Goal: Task Accomplishment & Management: Use online tool/utility

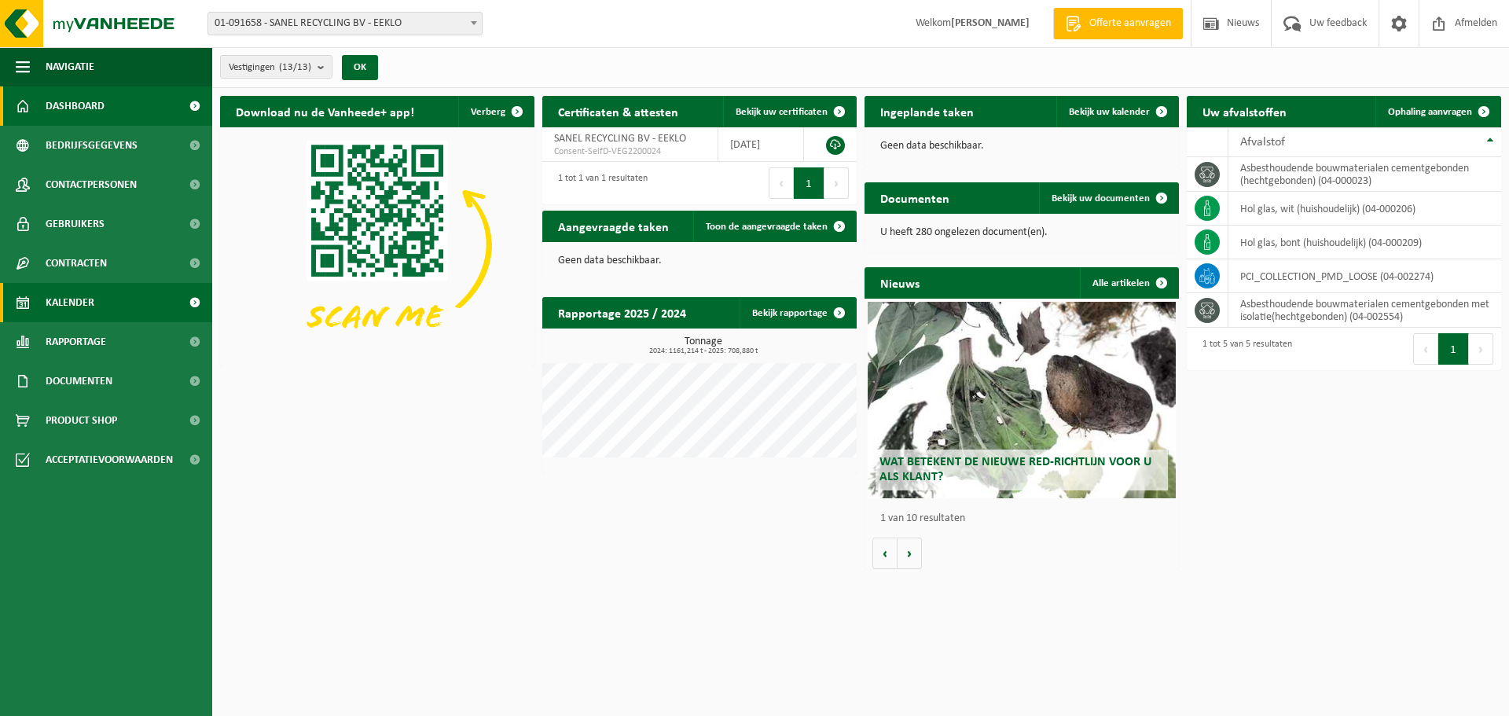
click at [82, 306] on span "Kalender" at bounding box center [70, 302] width 49 height 39
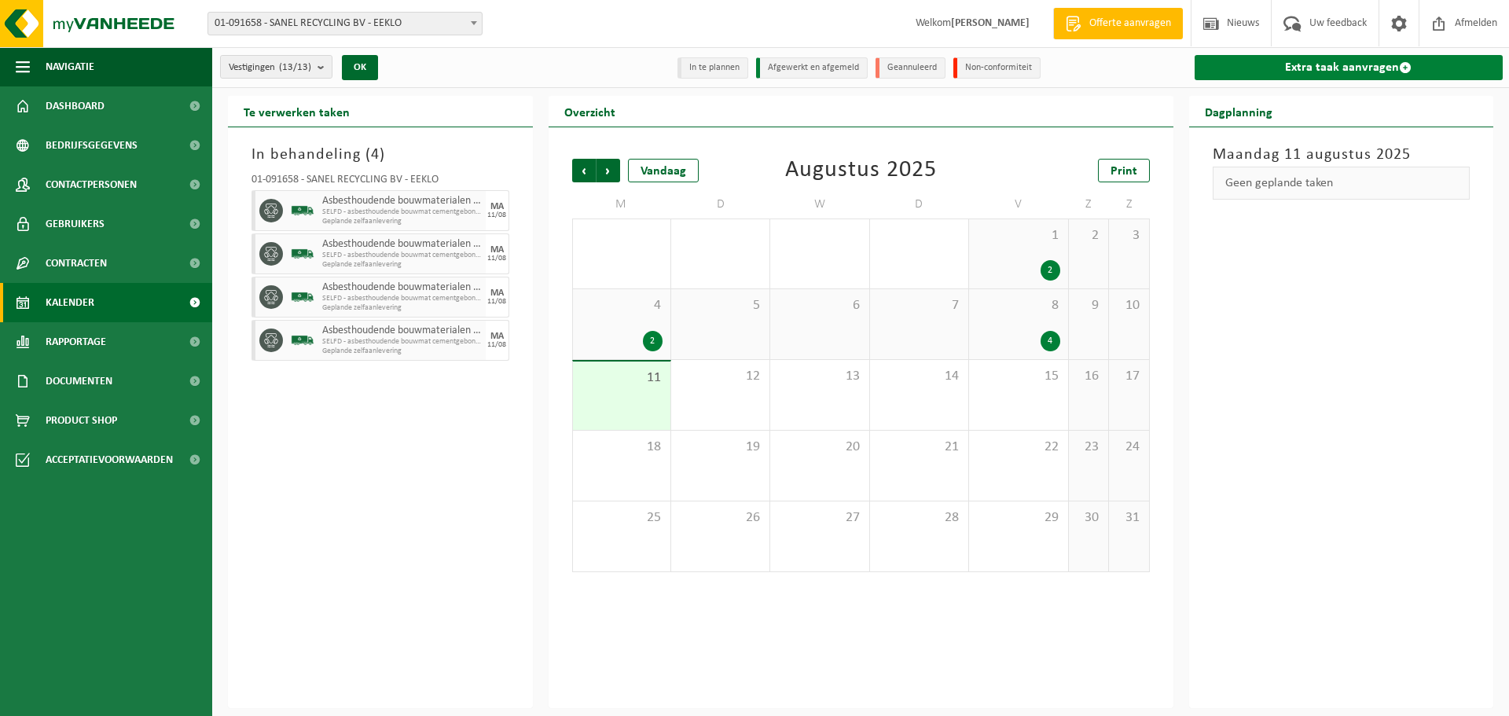
click at [1339, 72] on link "Extra taak aanvragen" at bounding box center [1349, 67] width 309 height 25
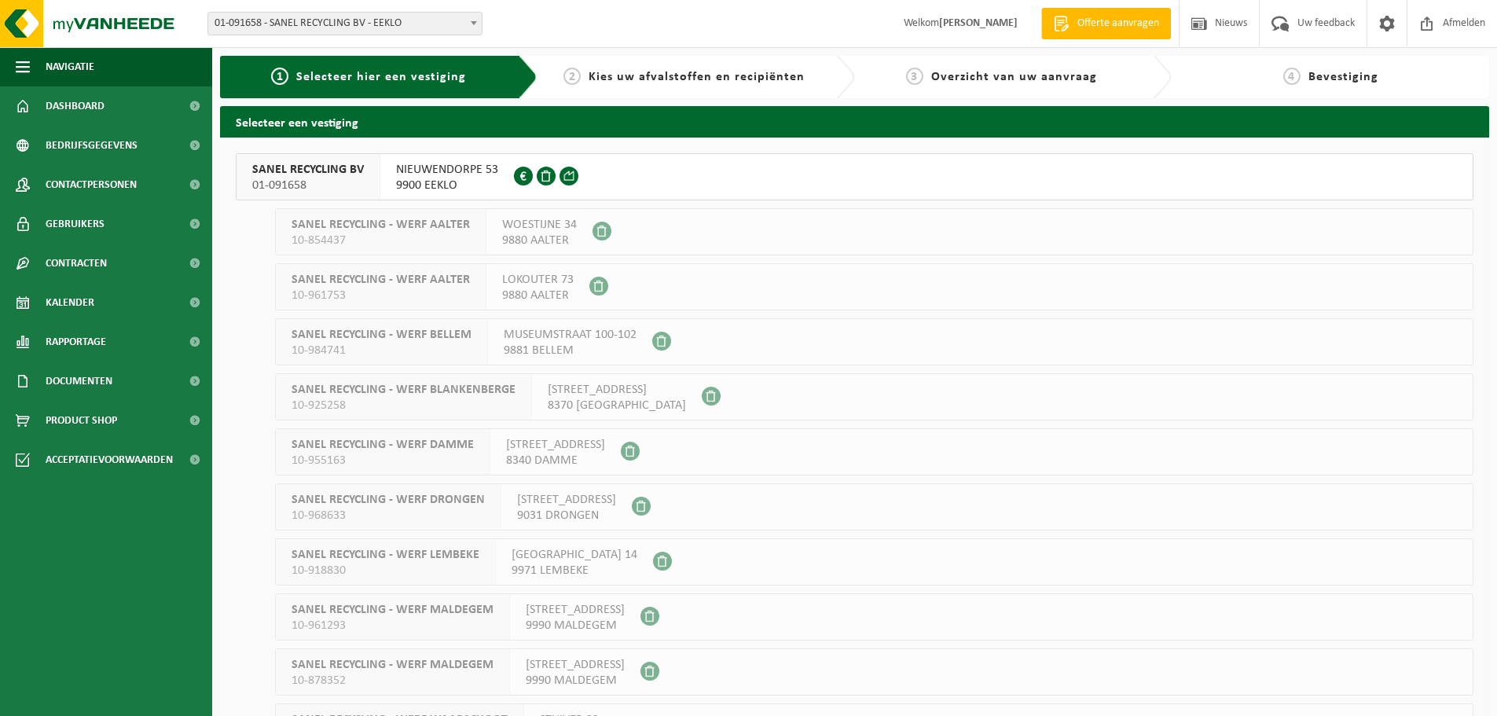
click at [340, 178] on span "01-091658" at bounding box center [308, 186] width 112 height 16
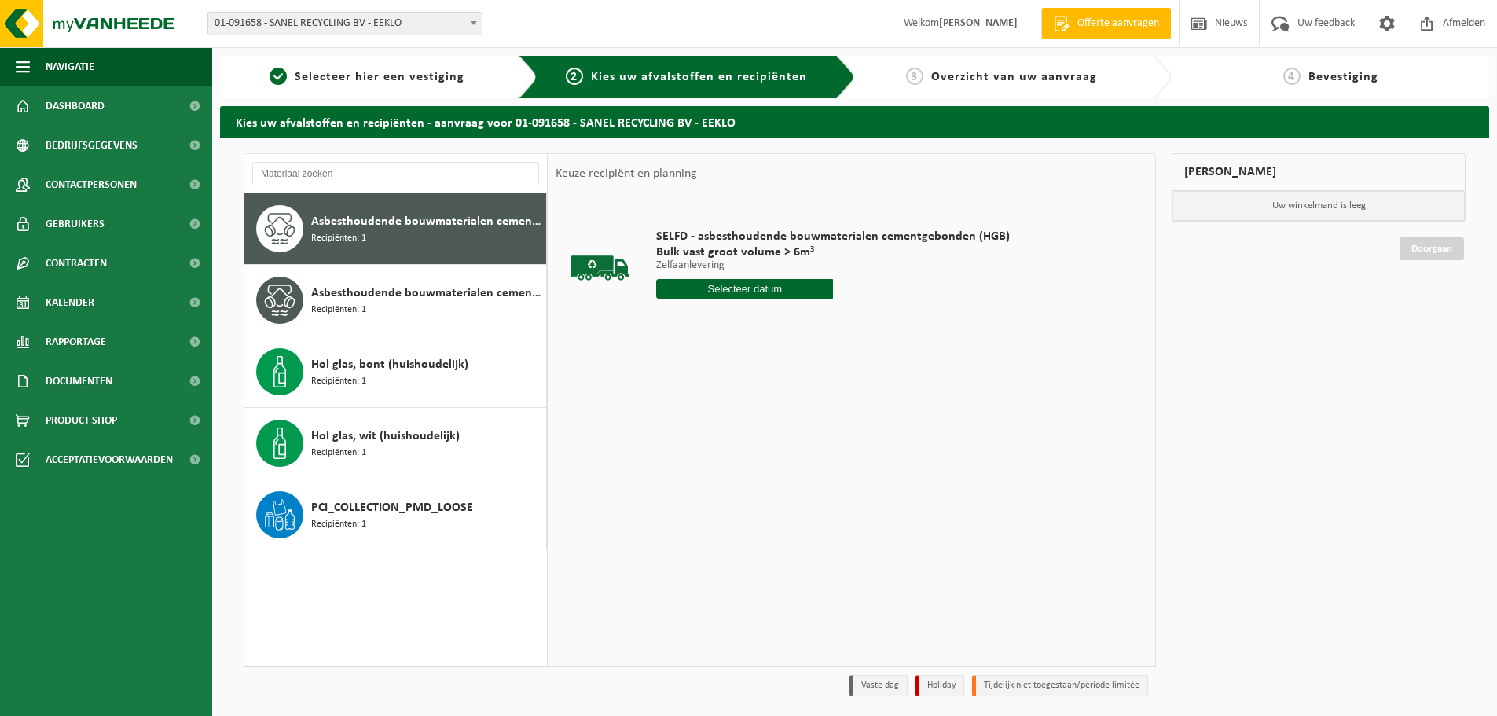
click at [754, 291] on input "text" at bounding box center [744, 289] width 177 height 20
click at [698, 428] on div "12" at bounding box center [699, 428] width 28 height 25
type input "Van 2025-08-12"
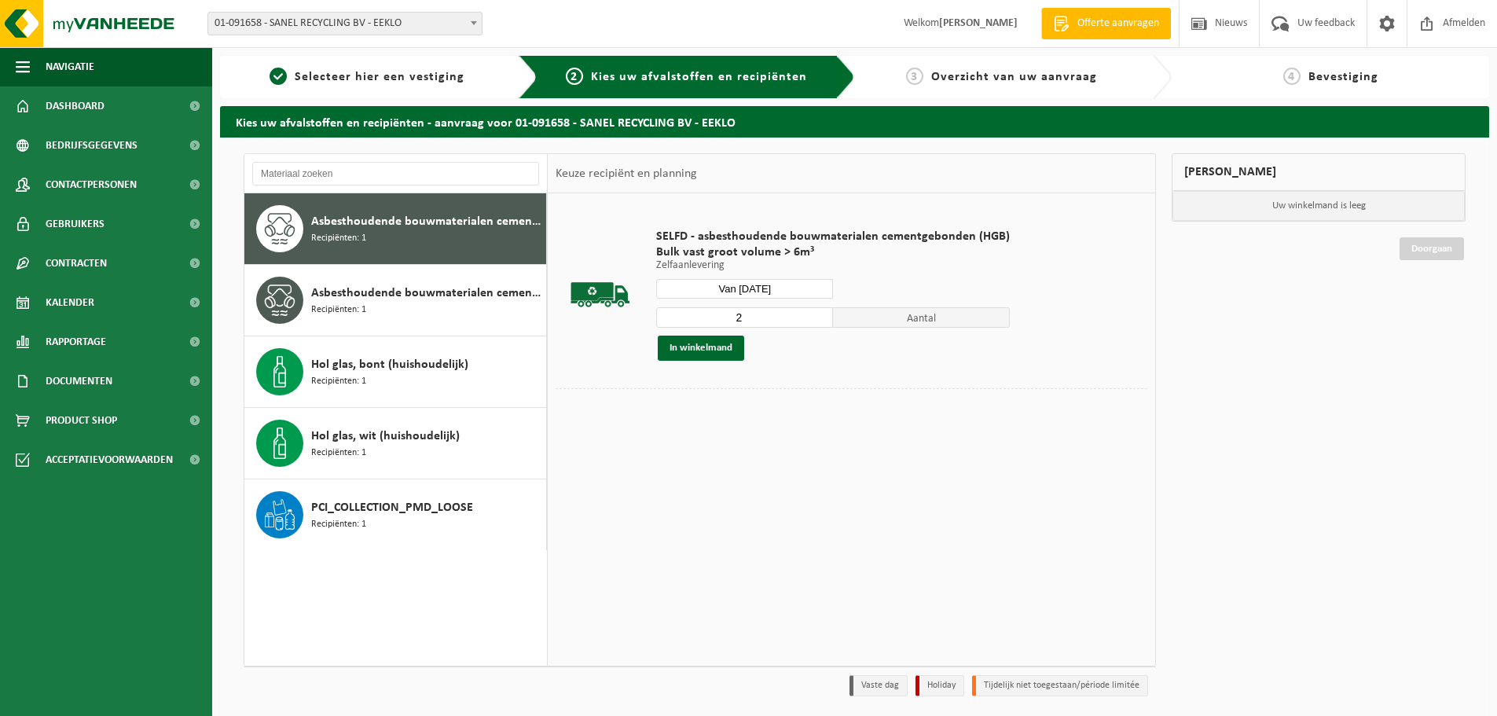
type input "2"
click at [816, 314] on input "2" at bounding box center [744, 317] width 177 height 20
click at [700, 349] on button "In winkelmand" at bounding box center [701, 348] width 86 height 25
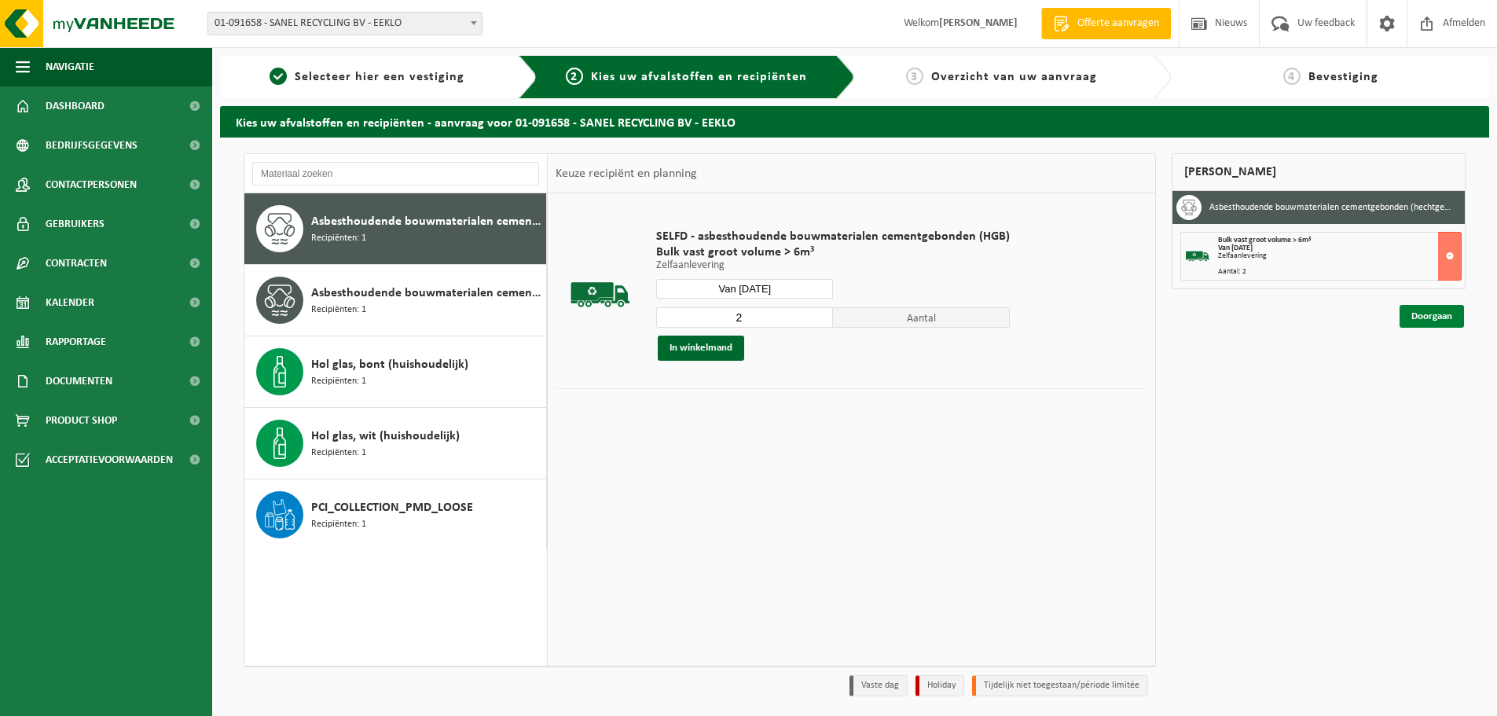
click at [1427, 314] on link "Doorgaan" at bounding box center [1432, 316] width 64 height 23
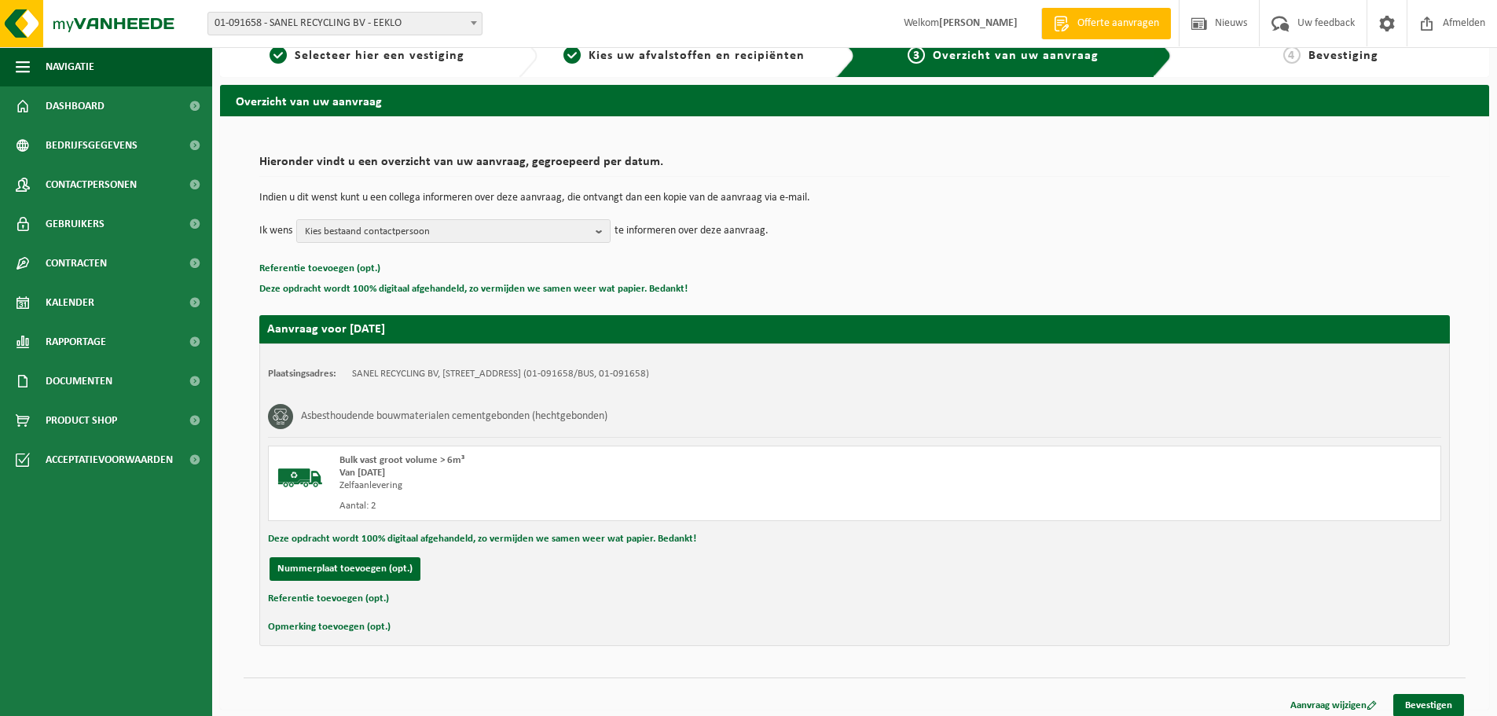
scroll to position [31, 0]
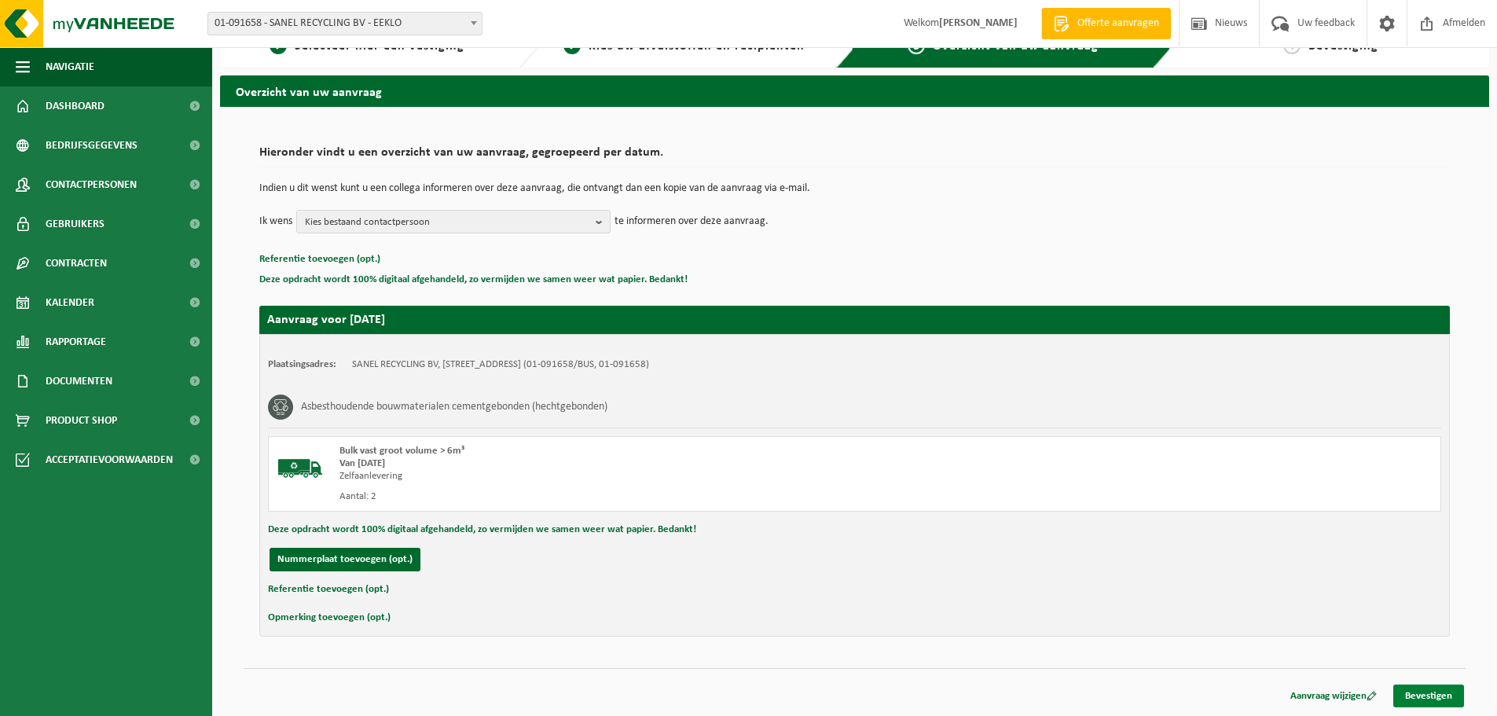
click at [1427, 696] on link "Bevestigen" at bounding box center [1429, 696] width 71 height 23
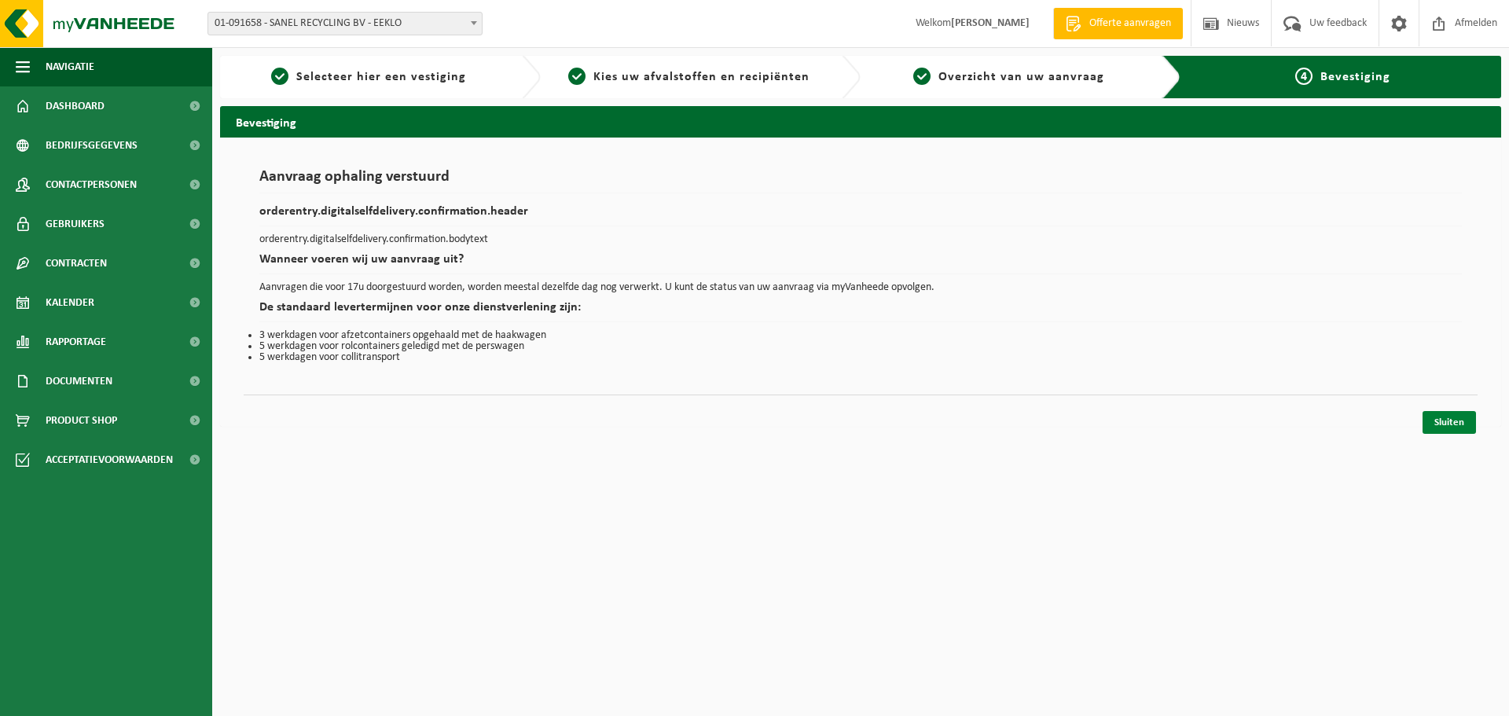
click at [1447, 425] on link "Sluiten" at bounding box center [1449, 422] width 53 height 23
